Goal: Transaction & Acquisition: Book appointment/travel/reservation

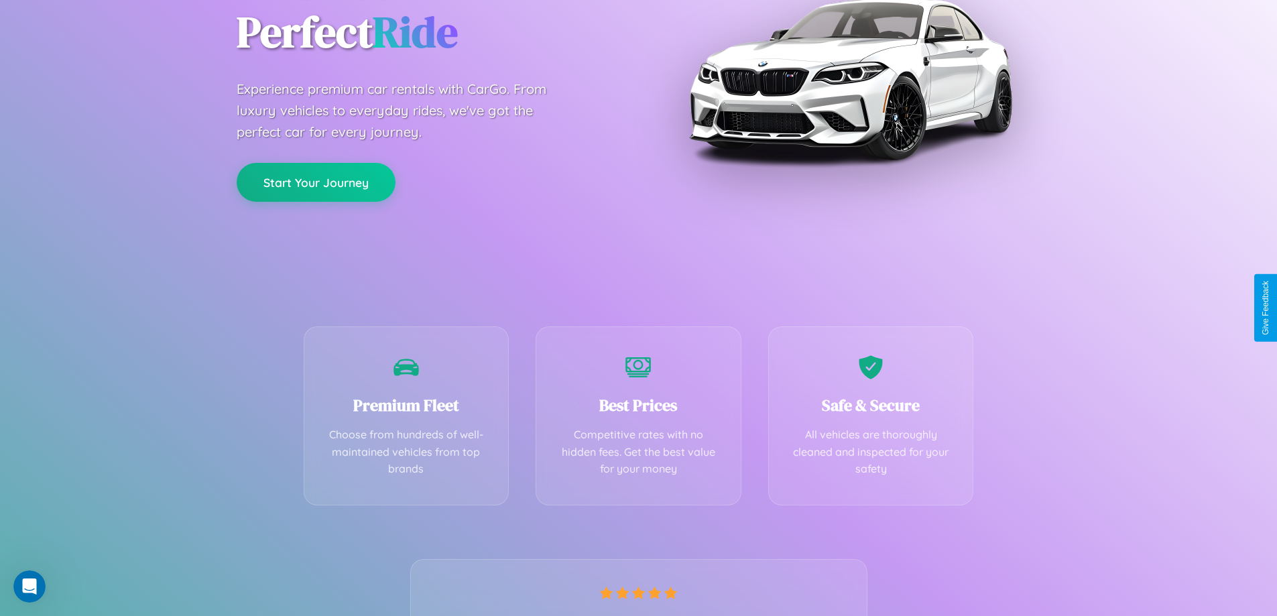
scroll to position [264, 0]
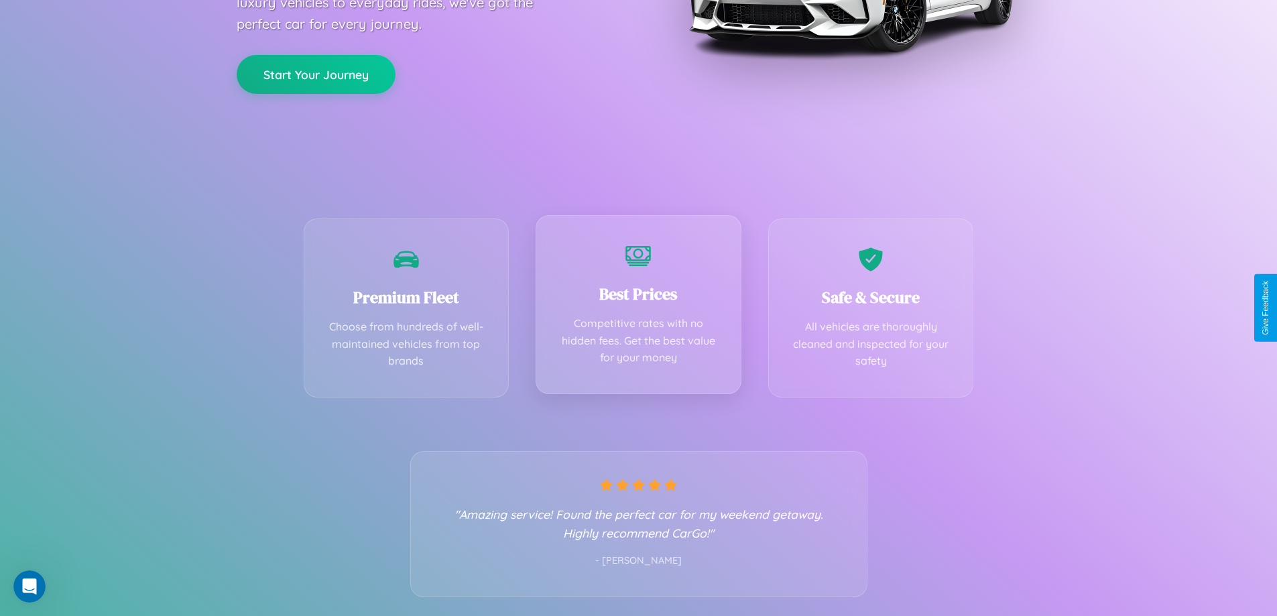
click at [638, 308] on div "Best Prices Competitive rates with no hidden fees. Get the best value for your …" at bounding box center [639, 304] width 206 height 179
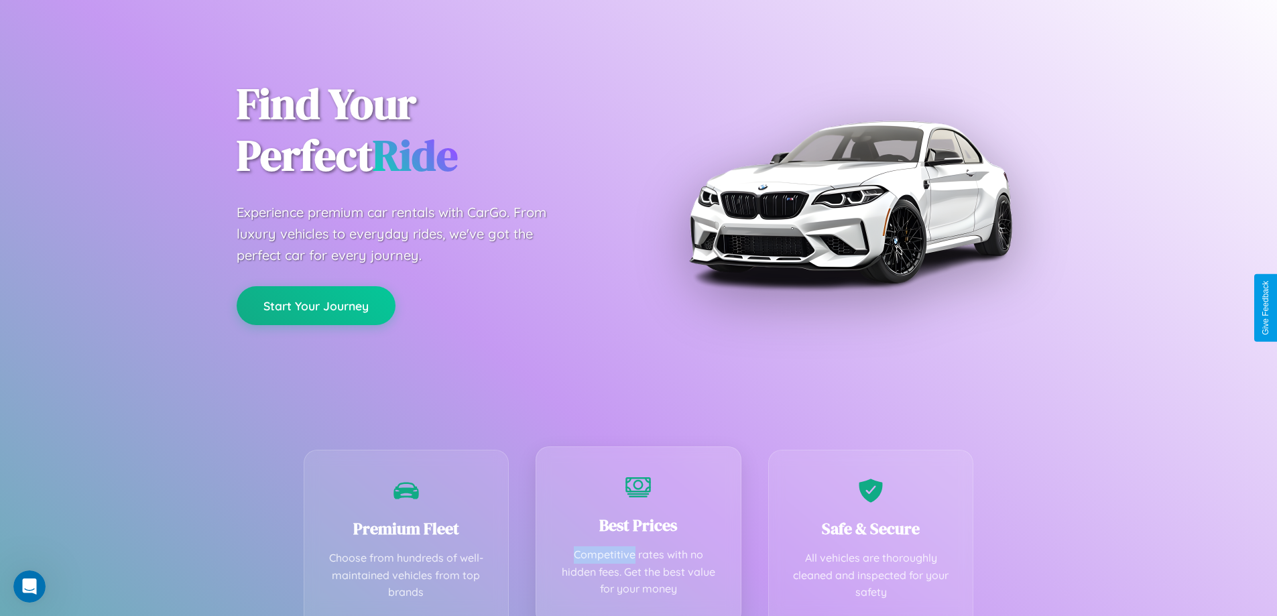
scroll to position [0, 0]
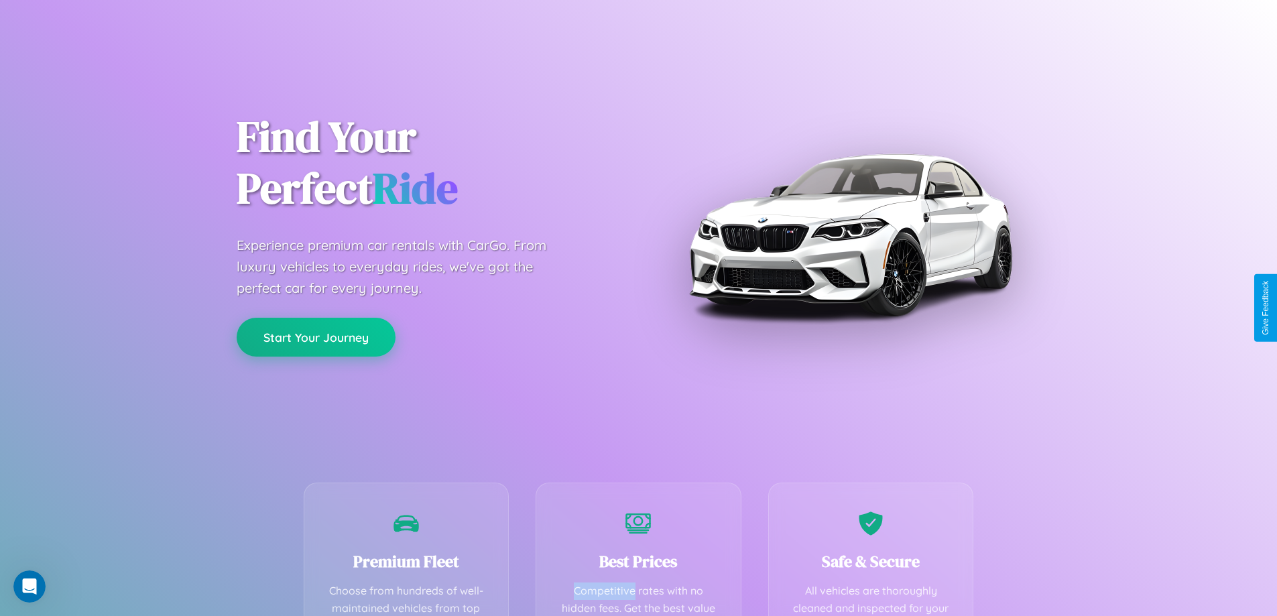
click at [316, 337] on button "Start Your Journey" at bounding box center [316, 337] width 159 height 39
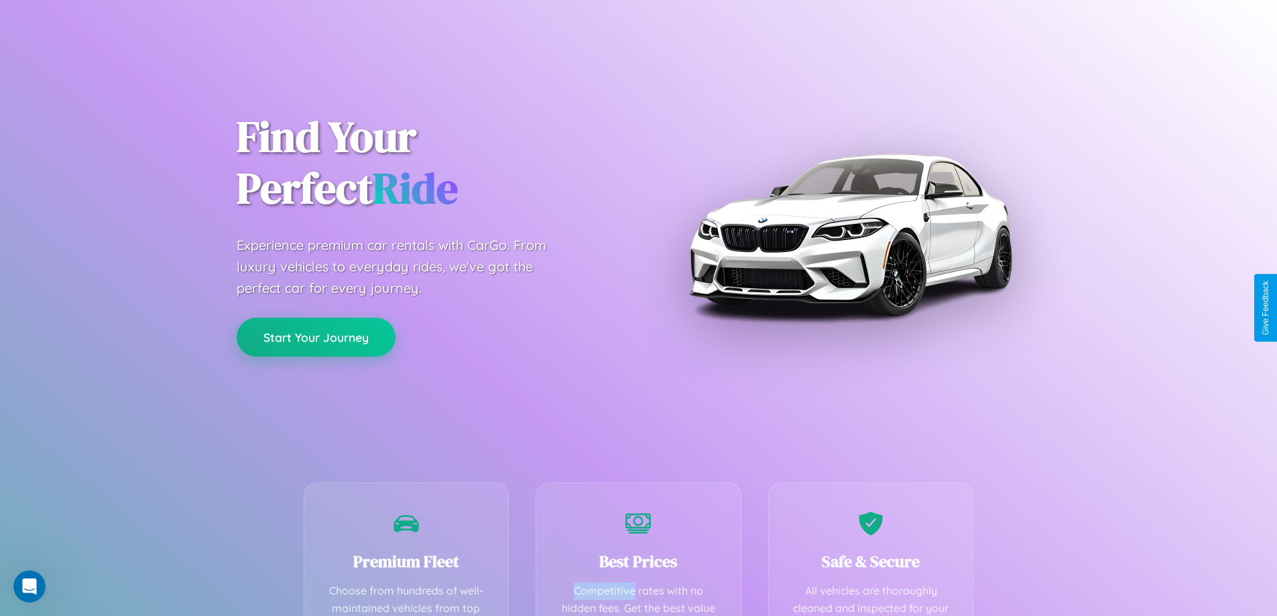
click at [316, 337] on button "Start Your Journey" at bounding box center [316, 337] width 159 height 39
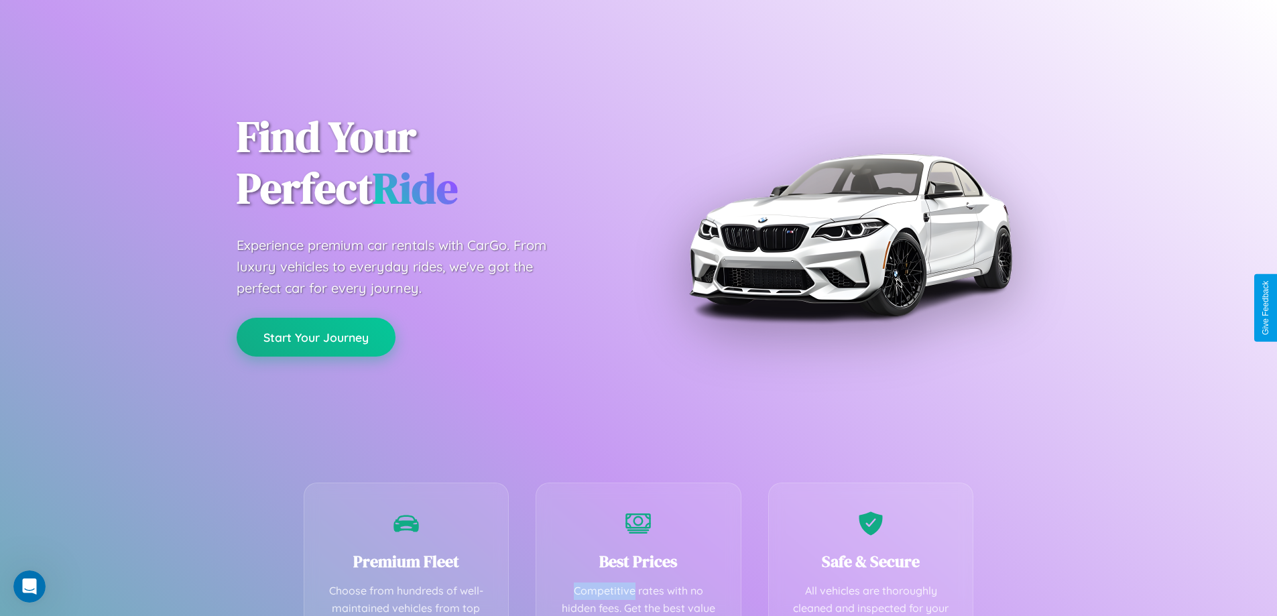
click at [316, 337] on button "Start Your Journey" at bounding box center [316, 337] width 159 height 39
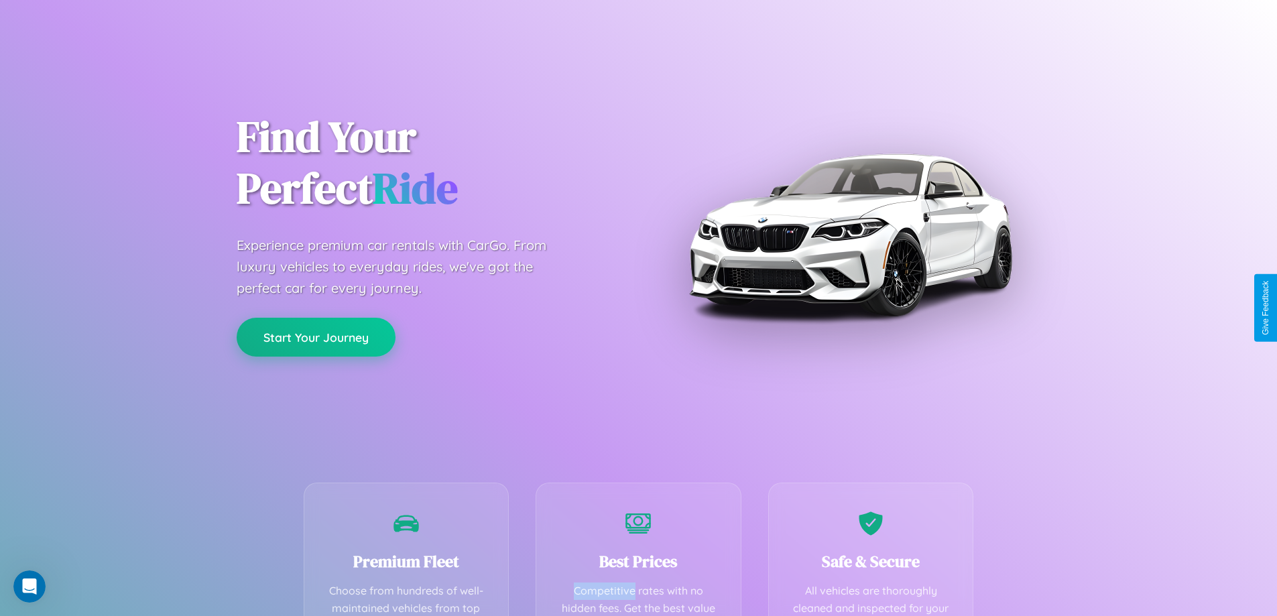
click at [316, 337] on button "Start Your Journey" at bounding box center [316, 337] width 159 height 39
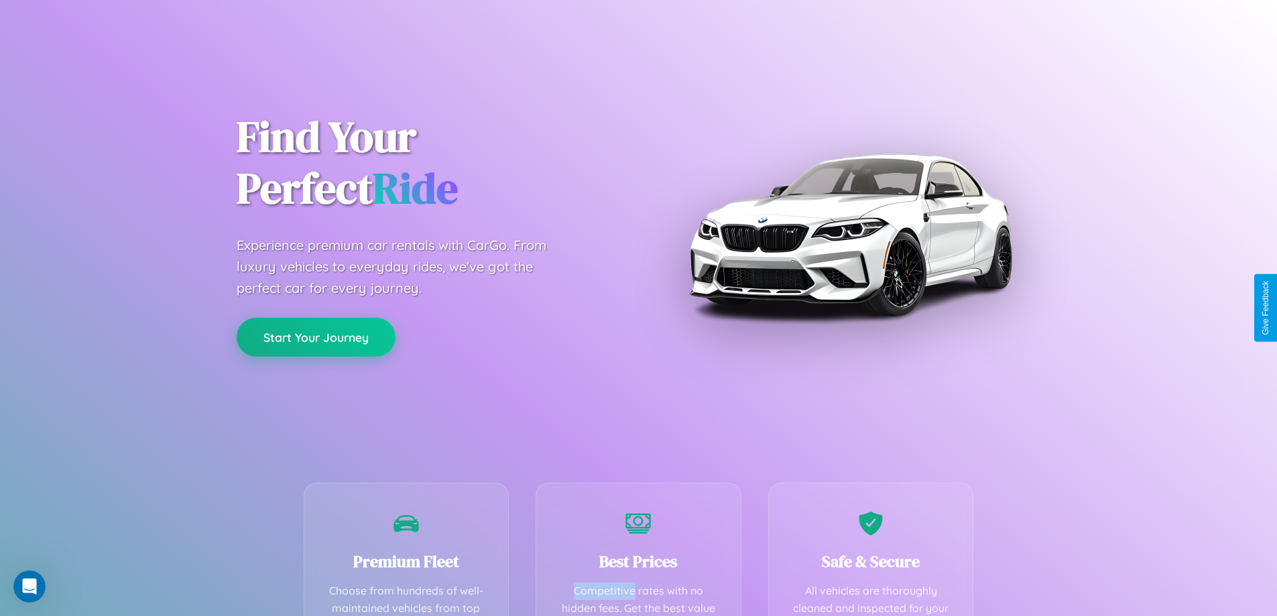
click at [316, 337] on button "Start Your Journey" at bounding box center [316, 337] width 159 height 39
